Goal: Navigation & Orientation: Understand site structure

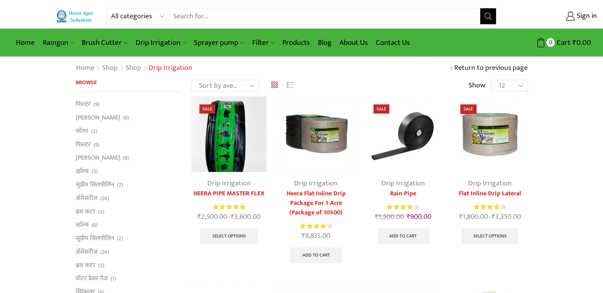
click at [523, 85] on select "12 24 36 All" at bounding box center [510, 86] width 36 height 12
click at [87, 114] on link "[PERSON_NAME]" at bounding box center [98, 117] width 44 height 13
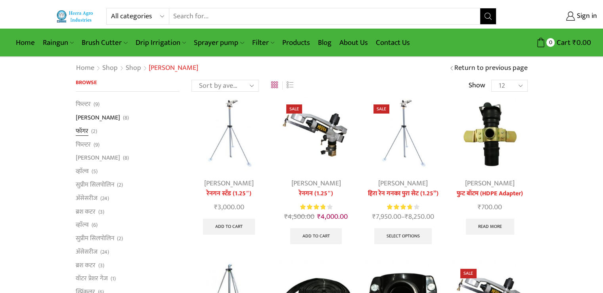
click at [83, 130] on link "फॉगर" at bounding box center [82, 130] width 13 height 13
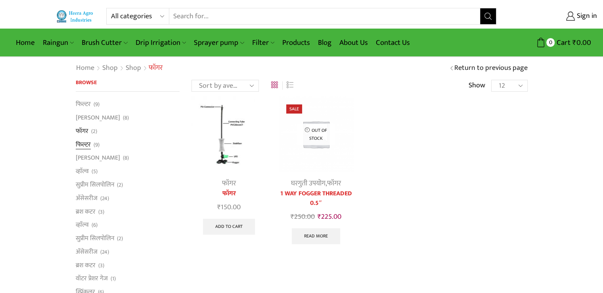
click at [86, 142] on link "फिल्टर" at bounding box center [83, 144] width 15 height 13
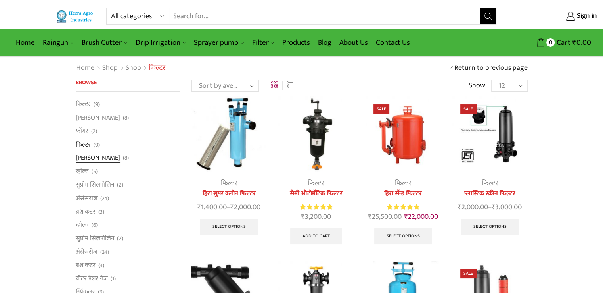
click at [84, 156] on link "[PERSON_NAME]" at bounding box center [98, 157] width 44 height 13
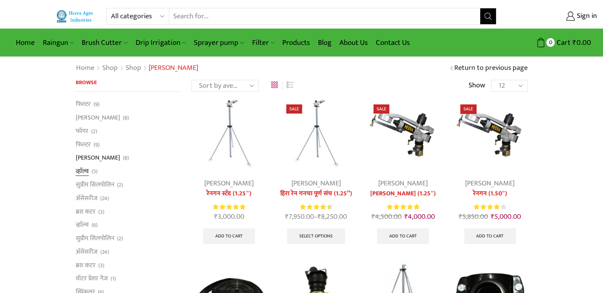
click at [82, 171] on link "व्हाॅल्व" at bounding box center [82, 171] width 13 height 13
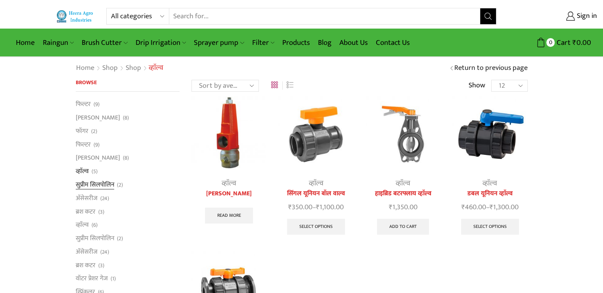
click at [87, 185] on link "सुप्रीम सिलपोलिन" at bounding box center [95, 184] width 38 height 13
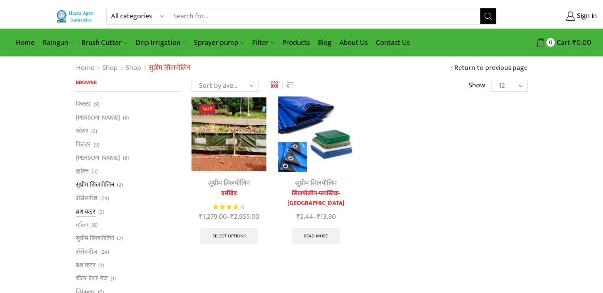
click at [90, 211] on link "ब्रश कटर" at bounding box center [86, 211] width 20 height 13
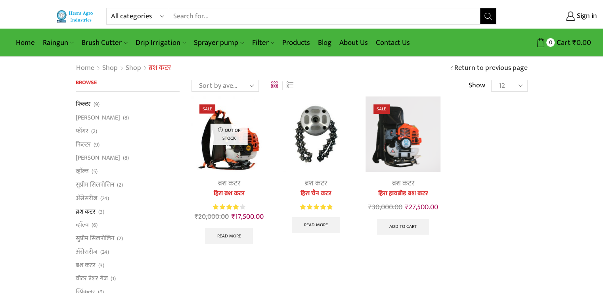
click at [86, 106] on link "फिल्टर" at bounding box center [83, 105] width 15 height 11
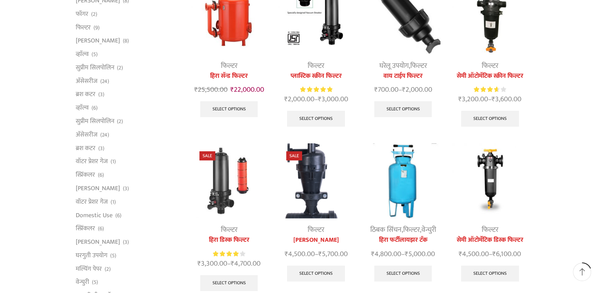
scroll to position [119, 0]
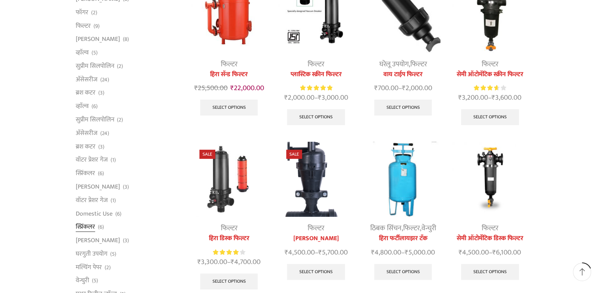
click at [88, 226] on link "स्प्रिंकलर" at bounding box center [85, 226] width 19 height 13
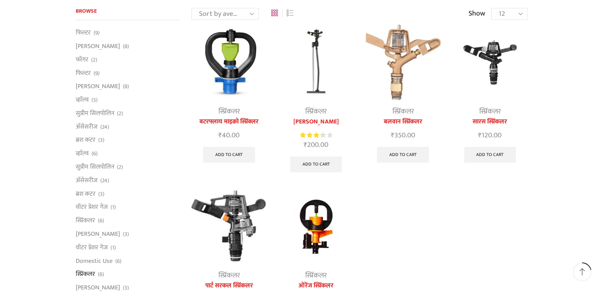
scroll to position [40, 0]
